Goal: Information Seeking & Learning: Learn about a topic

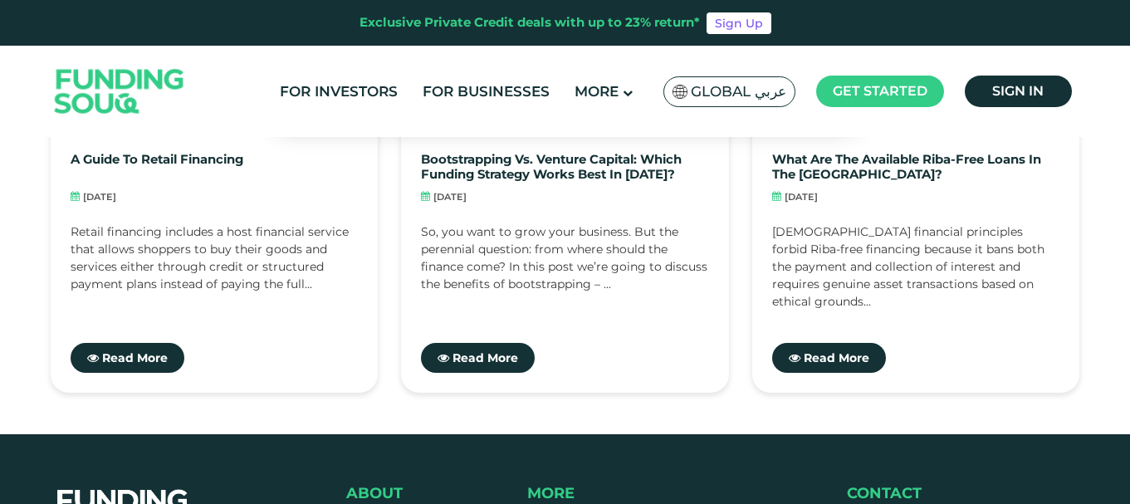
scroll to position [4250, 0]
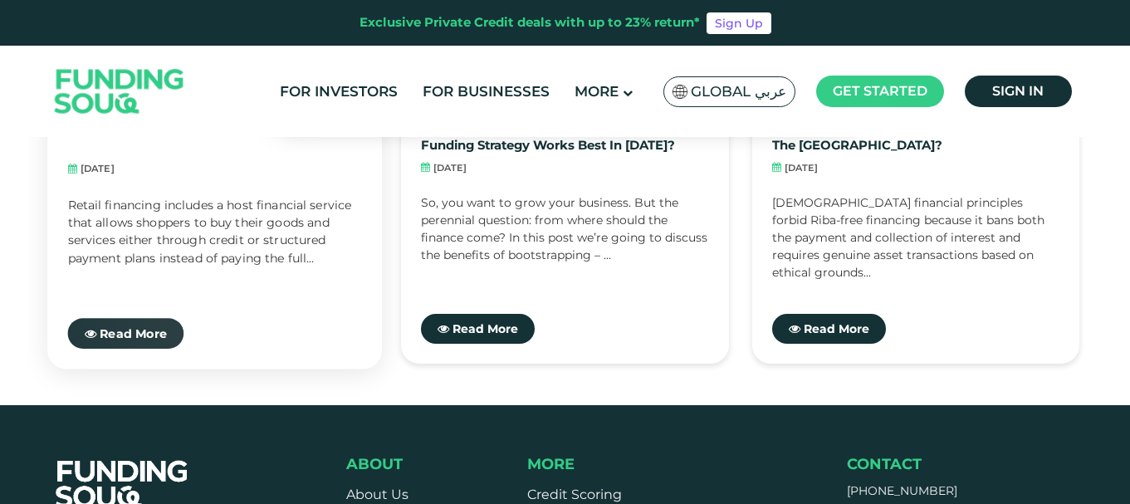
click at [147, 343] on link "Read More" at bounding box center [125, 333] width 116 height 31
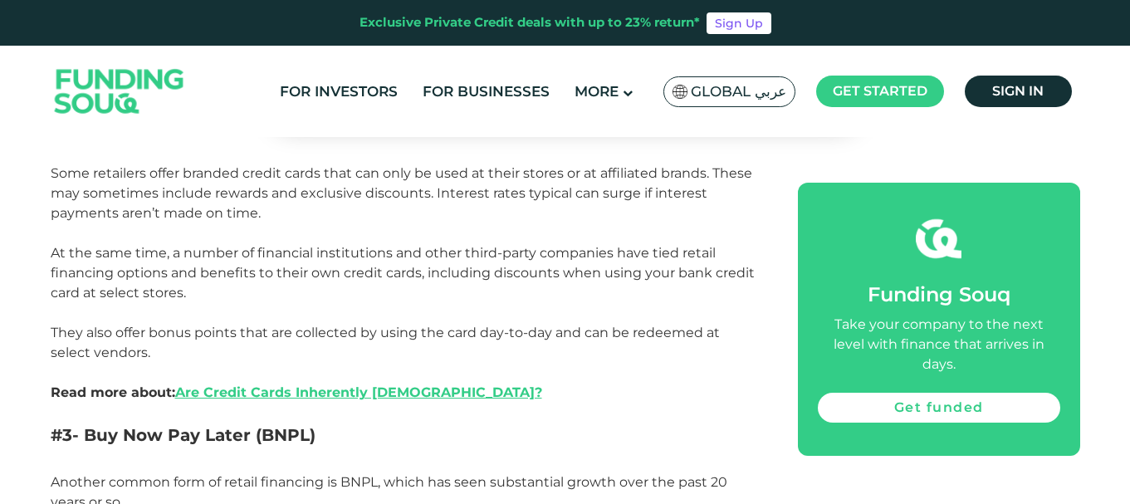
scroll to position [1987, 0]
